Goal: Navigation & Orientation: Find specific page/section

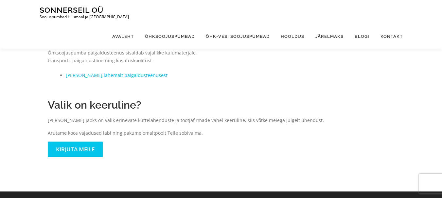
scroll to position [367, 0]
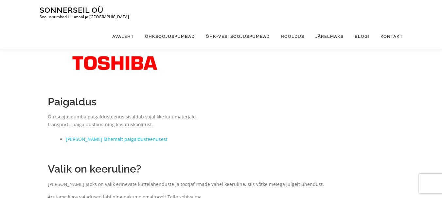
drag, startPoint x: 444, startPoint y: 17, endPoint x: 446, endPoint y: 103, distance: 86.0
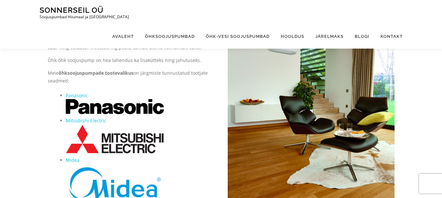
scroll to position [14, 0]
